Goal: Task Accomplishment & Management: Manage account settings

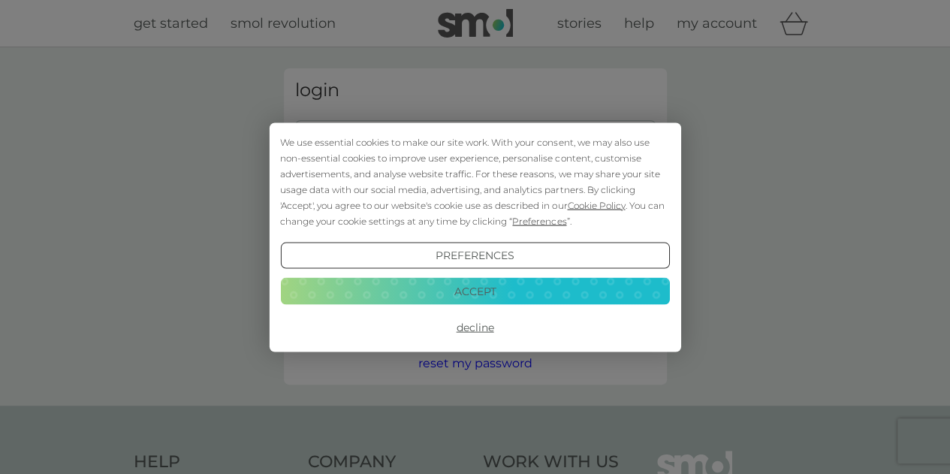
click at [490, 296] on button "Accept" at bounding box center [474, 291] width 389 height 27
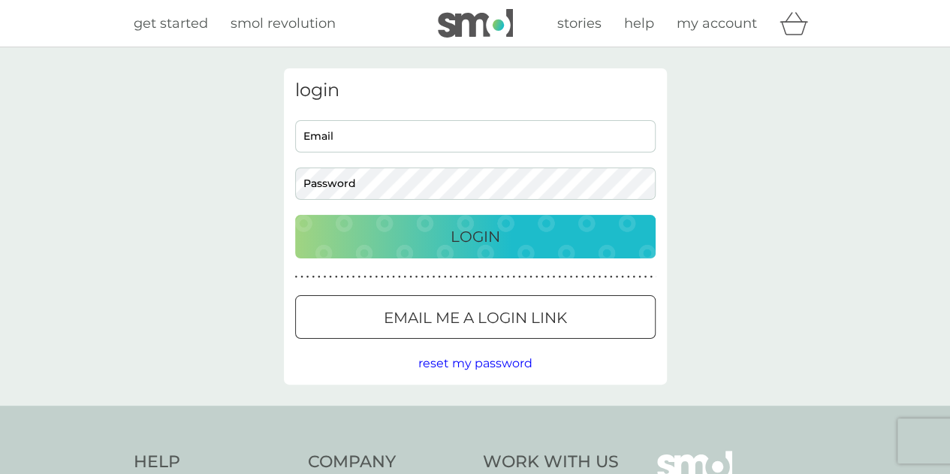
click at [485, 326] on p "Email me a login link" at bounding box center [475, 317] width 183 height 24
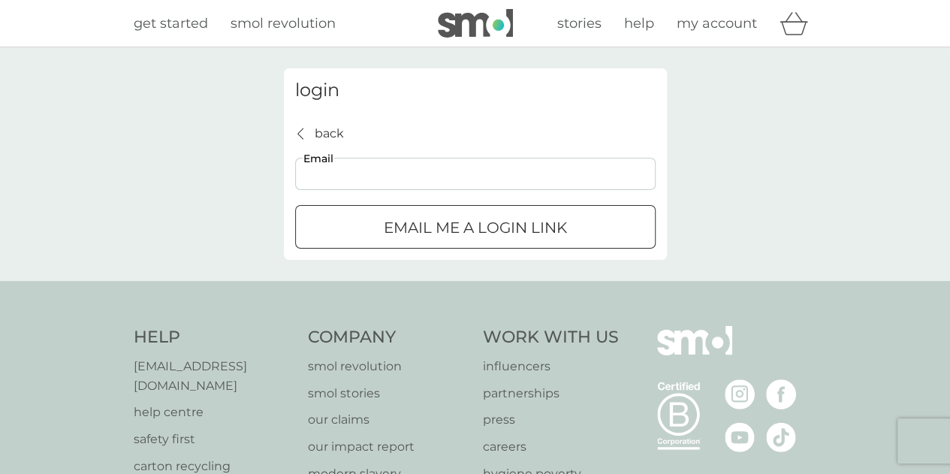
click at [423, 178] on input "Email" at bounding box center [475, 174] width 360 height 32
type input "gagatek1@tlen.pl"
click at [474, 224] on div "submit" at bounding box center [474, 226] width 13 height 13
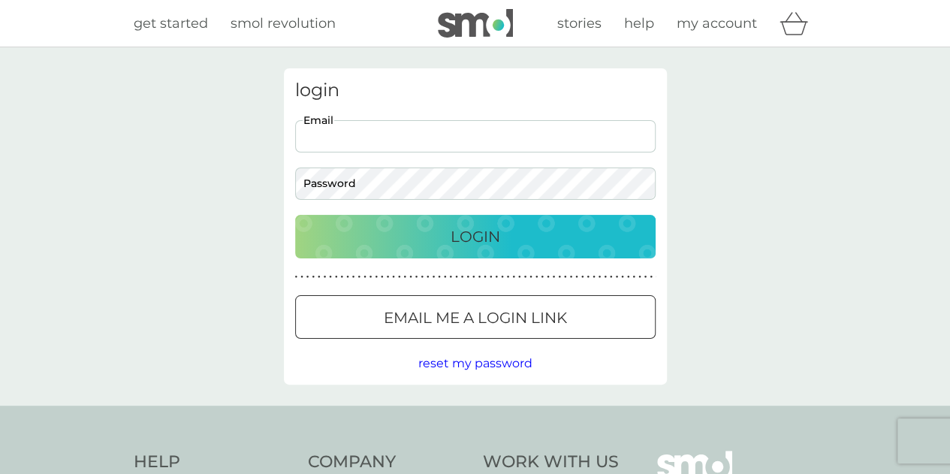
click at [381, 133] on input "Email" at bounding box center [475, 136] width 360 height 32
click at [467, 368] on span "reset my password" at bounding box center [475, 363] width 114 height 14
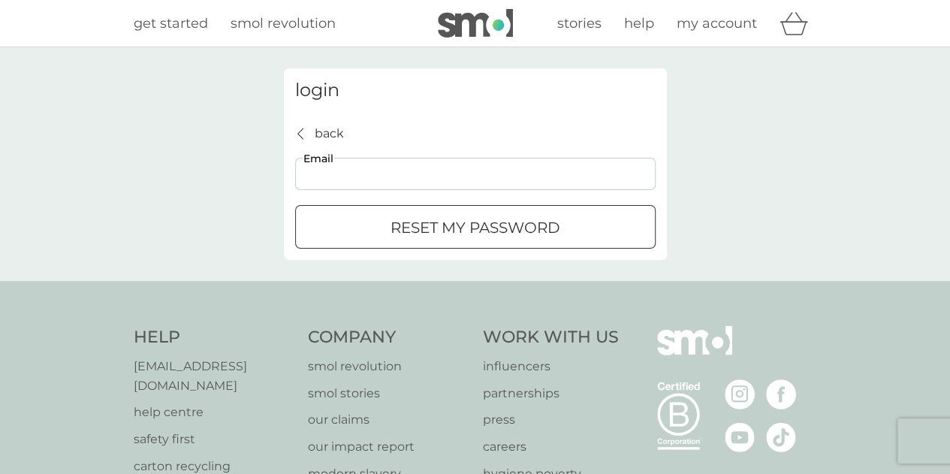
click at [398, 175] on input "Email" at bounding box center [475, 174] width 360 height 32
type input "gagatek1@tlen.pl"
click at [459, 239] on p "reset my password" at bounding box center [475, 227] width 170 height 24
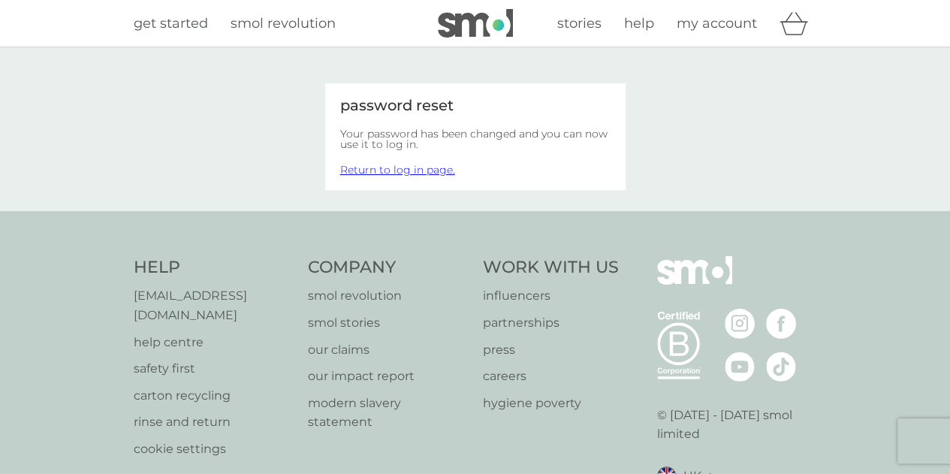
click at [444, 169] on link "Return to log in page." at bounding box center [397, 170] width 115 height 14
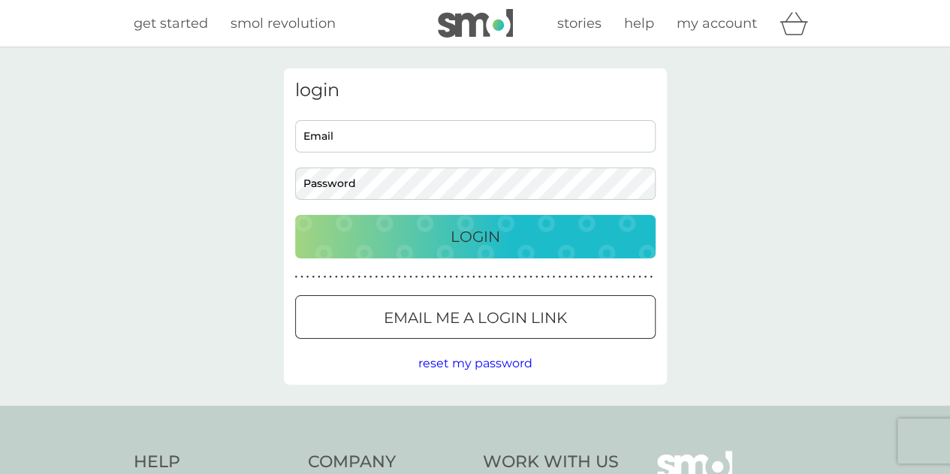
click at [419, 134] on input "Email" at bounding box center [475, 136] width 360 height 32
type input "gagatek1@tlen.pl"
click at [433, 223] on button "Login" at bounding box center [475, 237] width 360 height 44
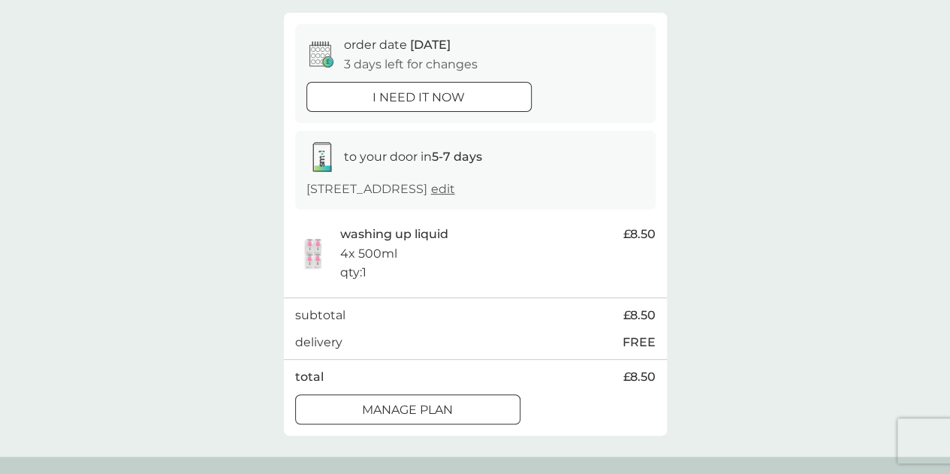
scroll to position [150, 0]
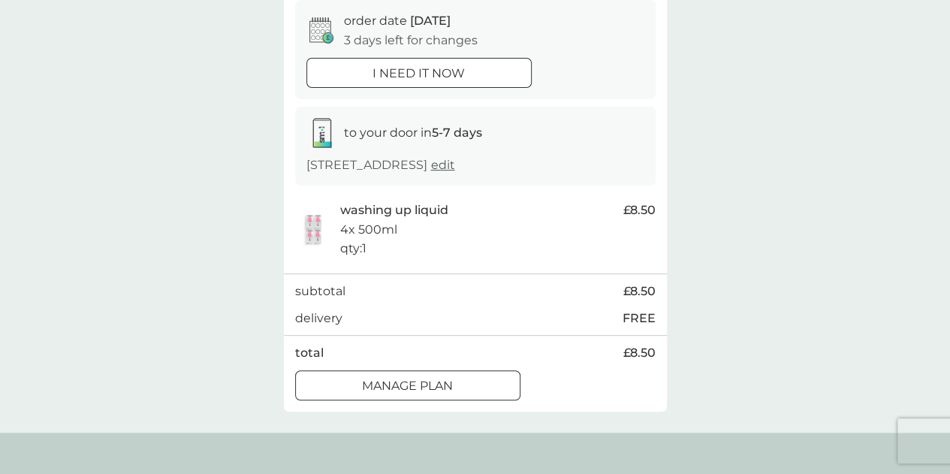
click at [405, 388] on div at bounding box center [408, 386] width 54 height 16
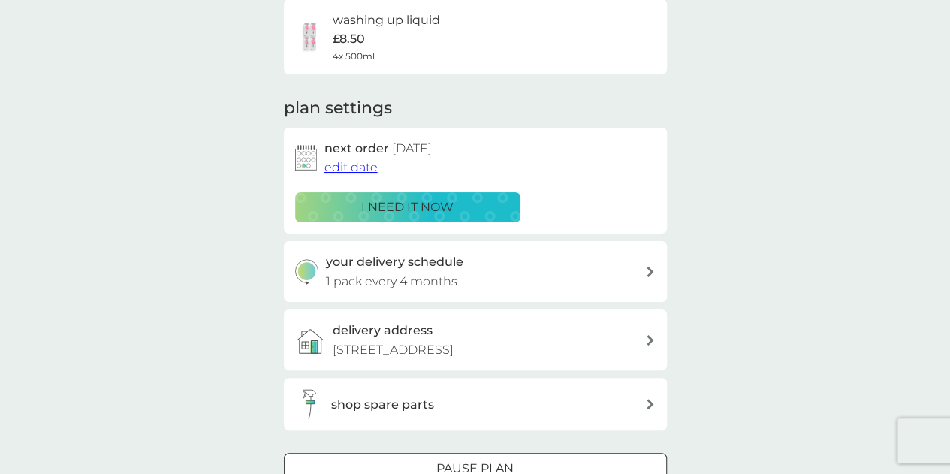
scroll to position [150, 0]
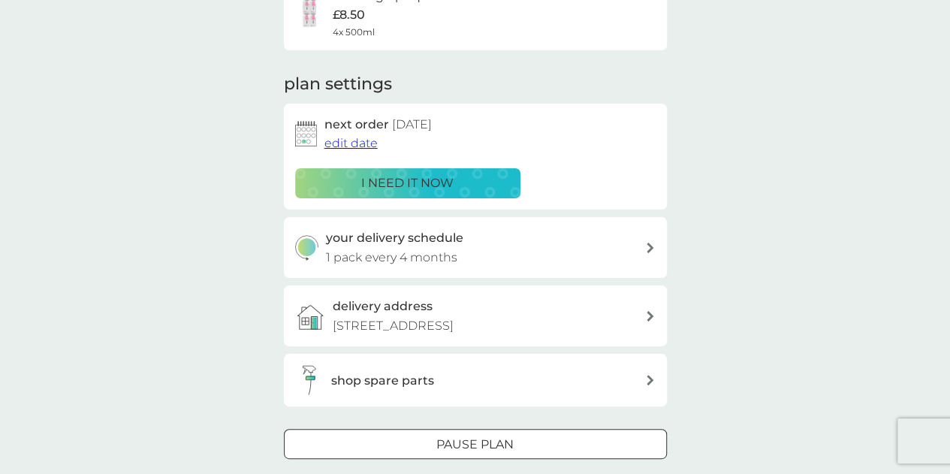
click at [647, 248] on icon at bounding box center [650, 247] width 8 height 11
select select "4"
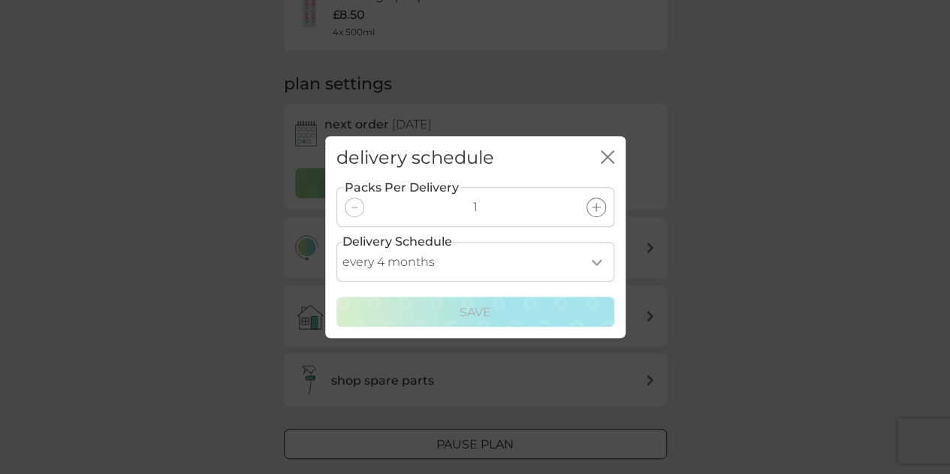
click at [597, 260] on select "every 1 month every 2 months every 3 months every 4 months every 5 months every…" at bounding box center [475, 262] width 278 height 40
click at [606, 154] on icon "close" at bounding box center [607, 157] width 14 height 14
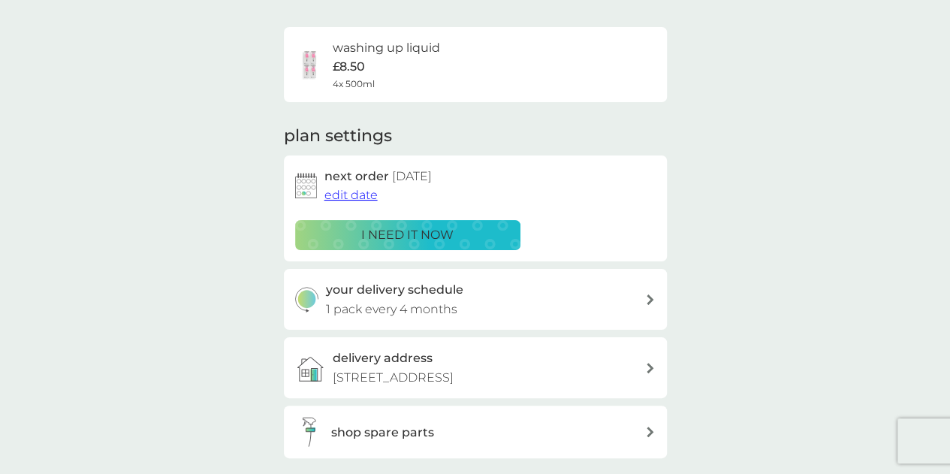
scroll to position [75, 0]
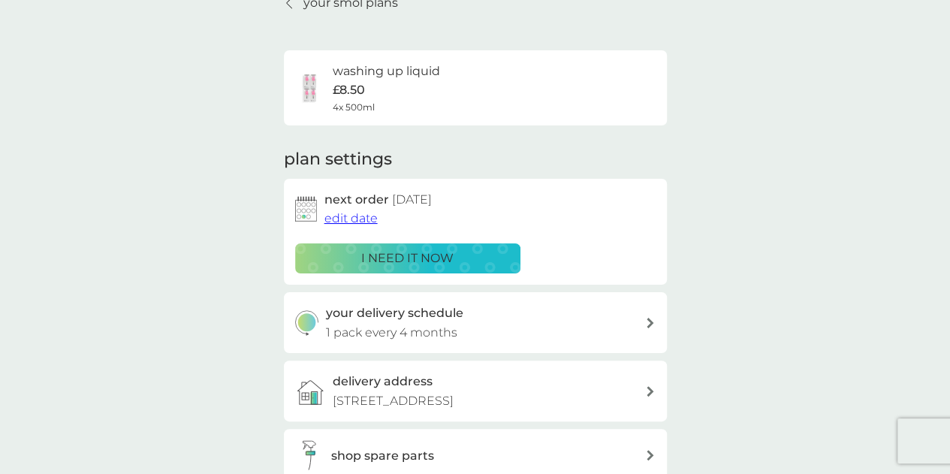
click at [365, 214] on span "edit date" at bounding box center [350, 218] width 53 height 14
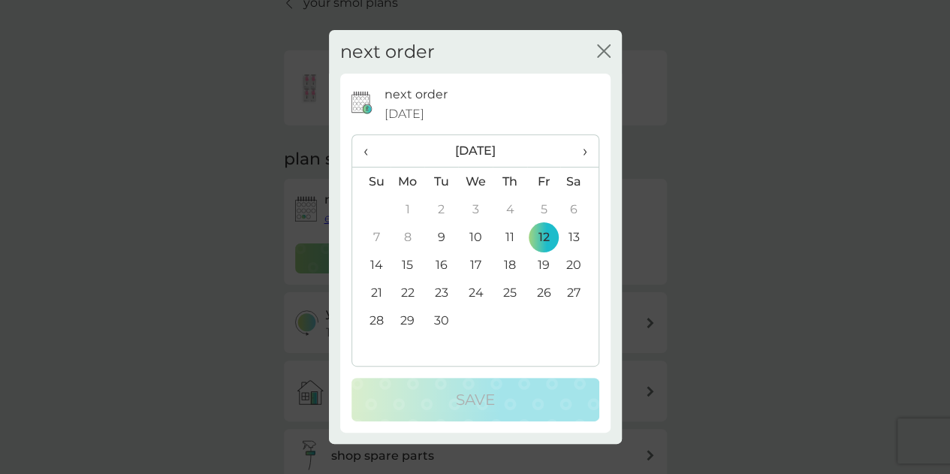
click at [581, 151] on span "›" at bounding box center [578, 151] width 15 height 32
click at [507, 322] on td "30" at bounding box center [509, 320] width 34 height 28
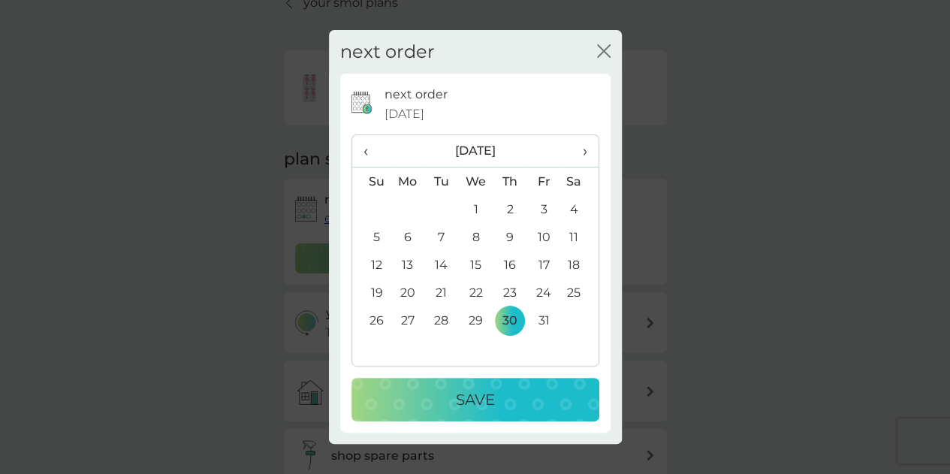
click at [495, 405] on div "Save" at bounding box center [475, 399] width 218 height 24
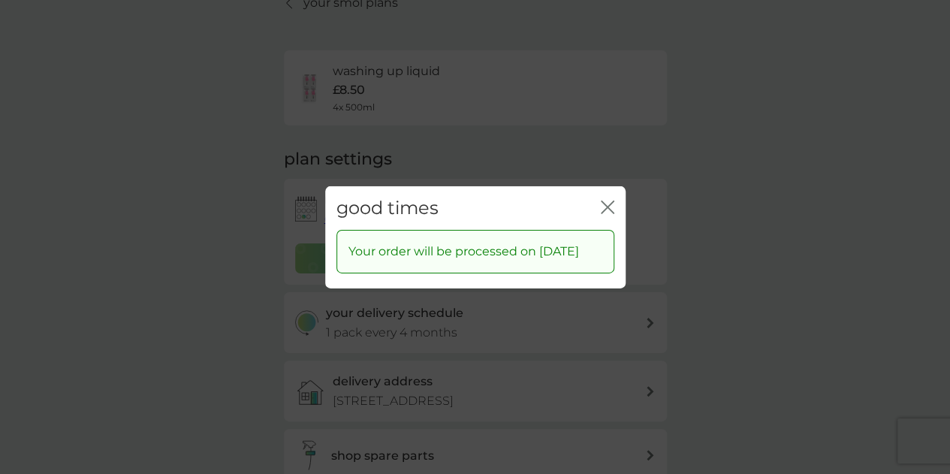
click at [608, 200] on icon "close" at bounding box center [607, 207] width 14 height 14
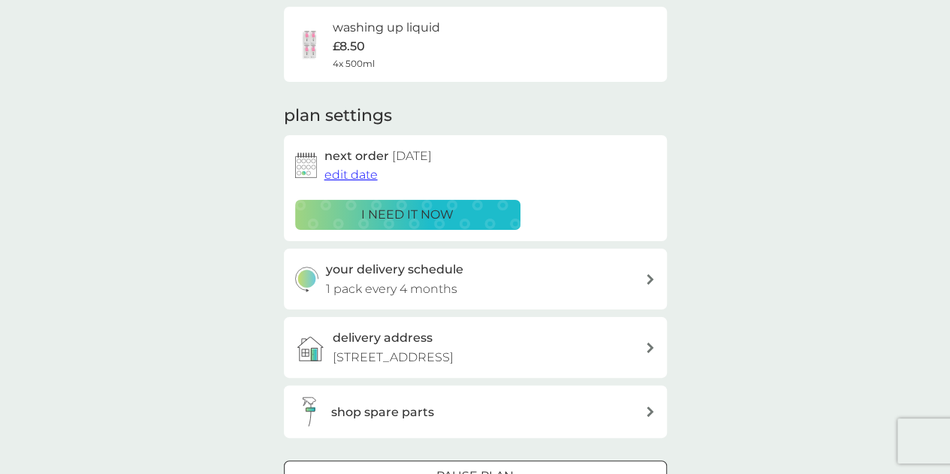
scroll to position [0, 0]
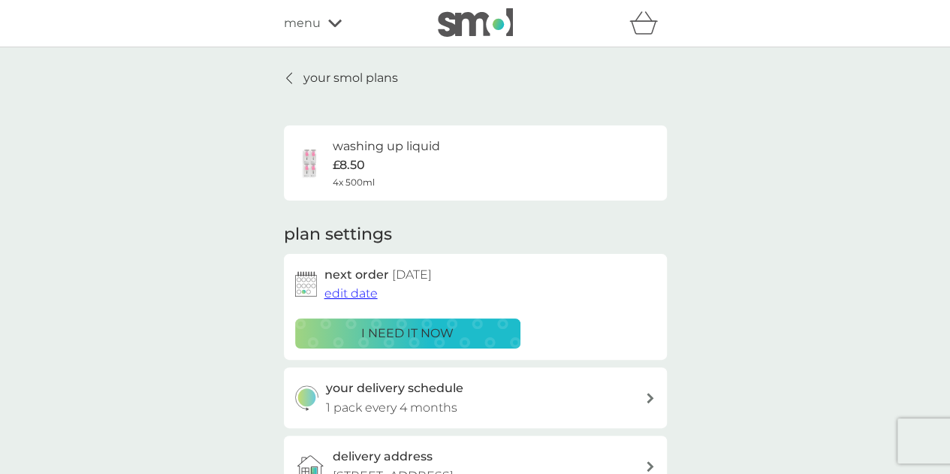
click at [305, 76] on p "your smol plans" at bounding box center [350, 78] width 95 height 20
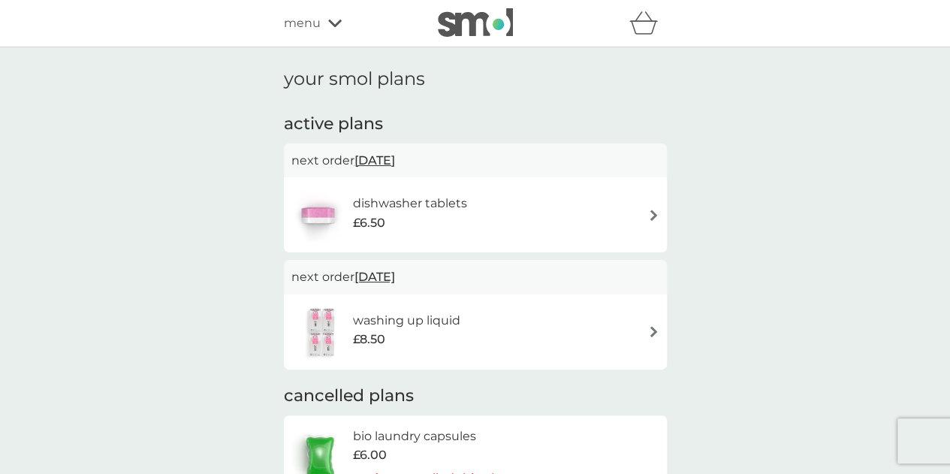
click at [399, 199] on h6 "dishwasher tablets" at bounding box center [409, 204] width 114 height 20
